Goal: Task Accomplishment & Management: Manage account settings

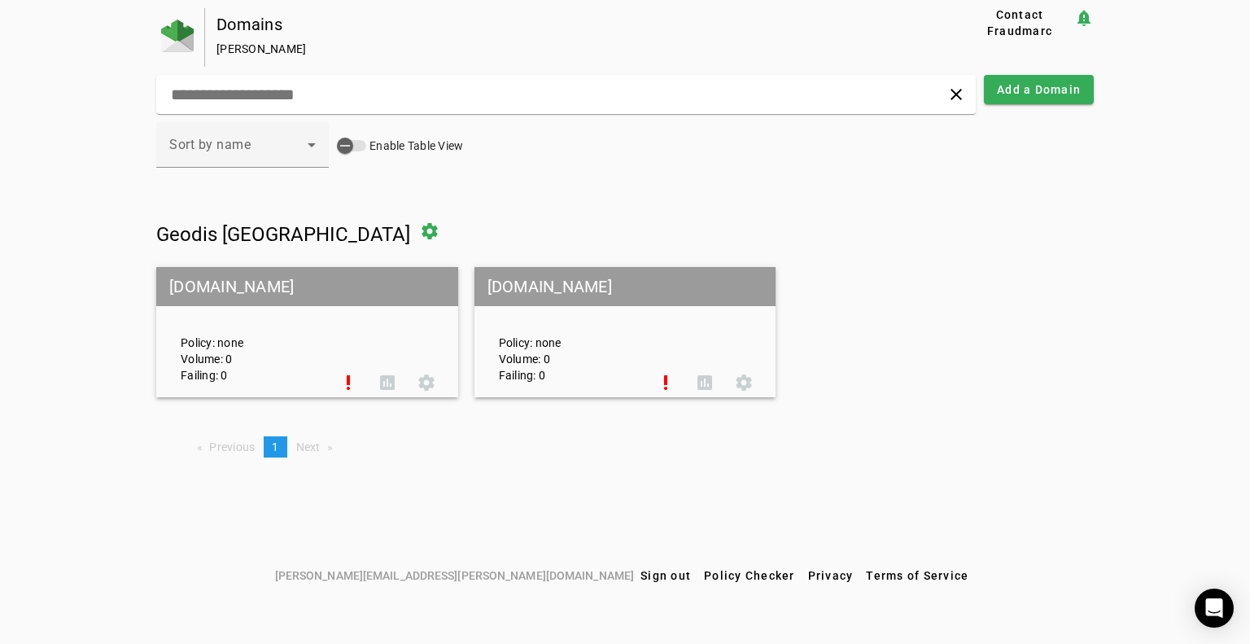
drag, startPoint x: 951, startPoint y: 152, endPoint x: 821, endPoint y: 339, distance: 226.9
click at [821, 339] on mat-grid-list "ams.geodis.com Policy: none Volume: 0 Failing: 0 priority_high assessment setti…" at bounding box center [625, 332] width 938 height 130
drag, startPoint x: 859, startPoint y: 13, endPoint x: 863, endPoint y: 214, distance: 201.1
click at [863, 214] on h1 "Geodis USA settings" at bounding box center [625, 231] width 938 height 39
click at [184, 42] on img at bounding box center [177, 36] width 33 height 33
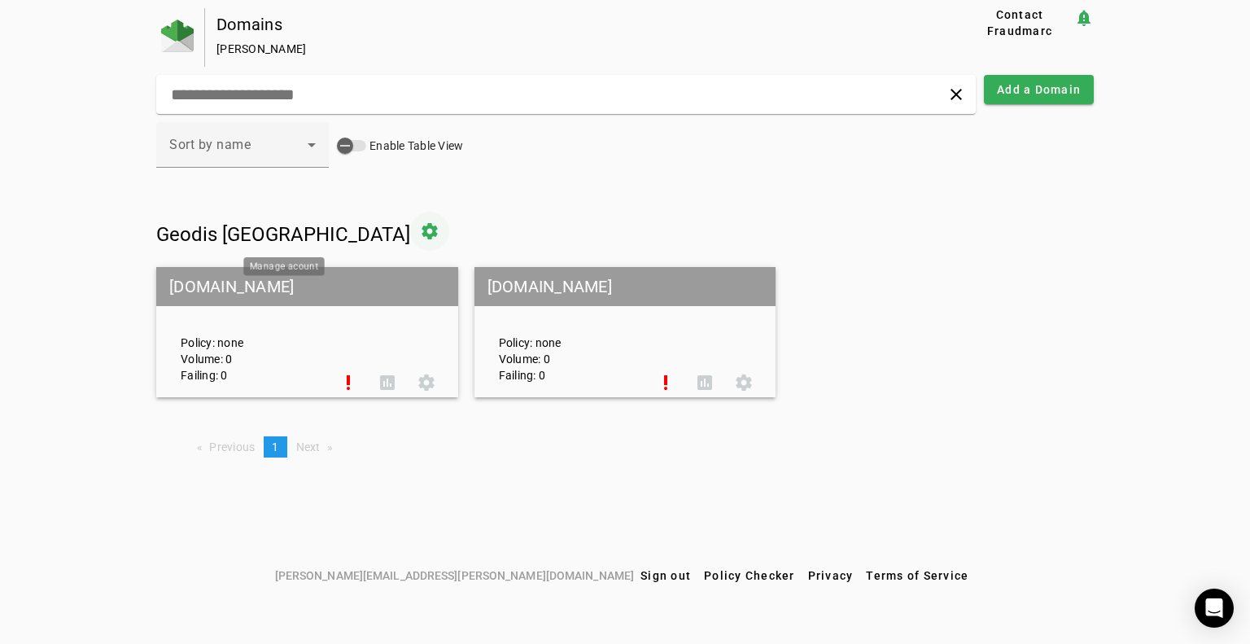
click at [410, 239] on span at bounding box center [429, 231] width 39 height 39
